Goal: Task Accomplishment & Management: Use online tool/utility

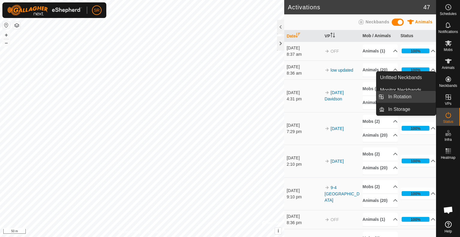
drag, startPoint x: 435, startPoint y: 98, endPoint x: 428, endPoint y: 98, distance: 7.8
click at [428, 98] on link "In Rotation" at bounding box center [410, 97] width 51 height 12
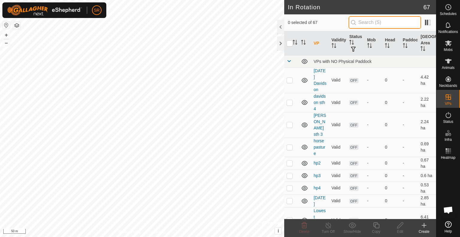
click at [378, 21] on input "text" at bounding box center [385, 22] width 72 height 13
click at [290, 217] on p-checkbox at bounding box center [290, 219] width 6 height 5
checkbox input "true"
click at [375, 226] on icon at bounding box center [376, 225] width 7 height 7
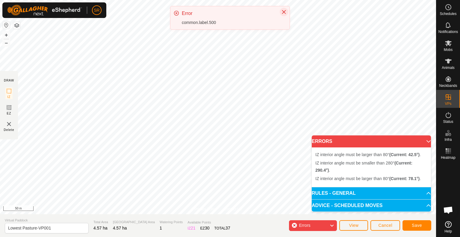
click at [284, 11] on icon "Close" at bounding box center [284, 12] width 4 height 4
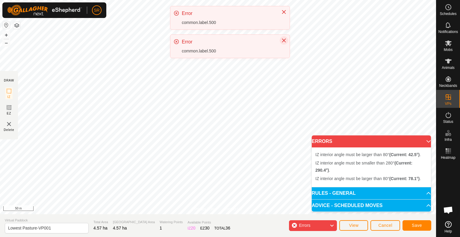
click at [283, 40] on icon "Close" at bounding box center [284, 40] width 5 height 5
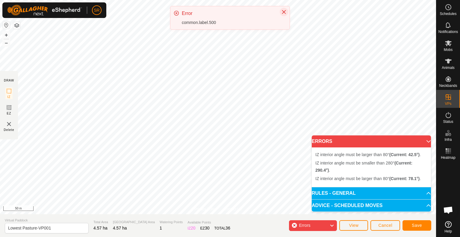
click at [285, 11] on icon "Close" at bounding box center [284, 12] width 5 height 5
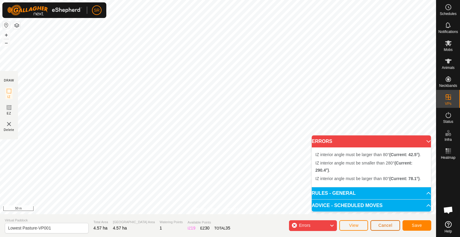
click at [388, 225] on span "Cancel" at bounding box center [385, 225] width 14 height 5
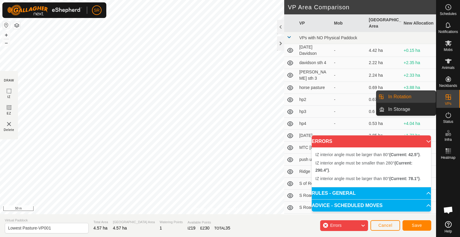
click at [426, 96] on link "In Rotation" at bounding box center [410, 97] width 51 height 12
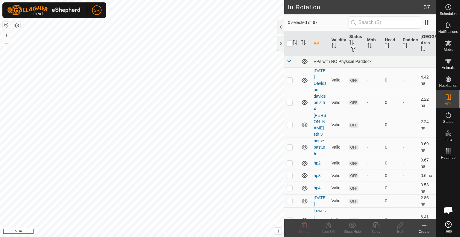
click at [424, 226] on icon at bounding box center [423, 225] width 7 height 7
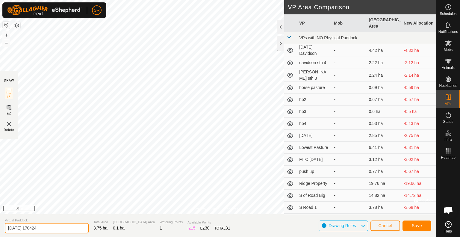
click at [51, 230] on input "2025-09-23 170424" at bounding box center [47, 228] width 84 height 10
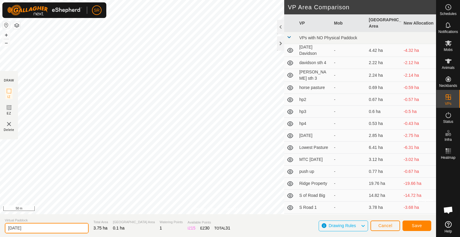
type input "9-23-25"
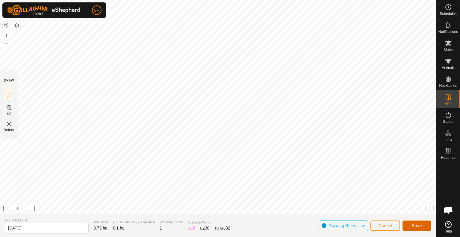
click at [421, 223] on span "Save" at bounding box center [417, 225] width 10 height 5
